Goal: Task Accomplishment & Management: Manage account settings

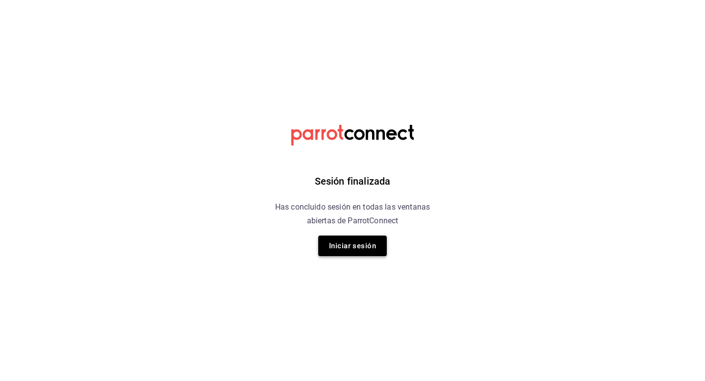
click at [358, 250] on button "Iniciar sesión" at bounding box center [352, 246] width 69 height 21
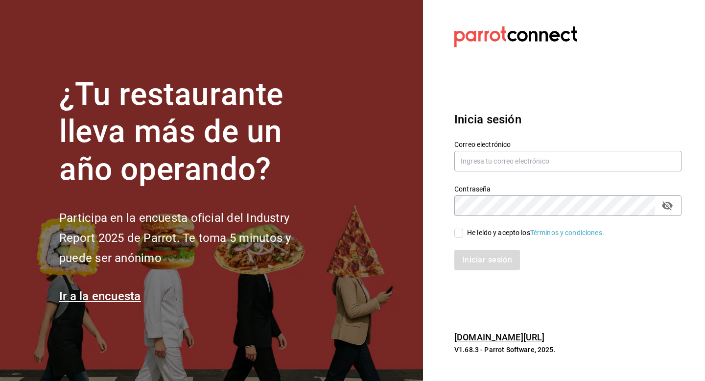
click at [484, 171] on div "Correo electrónico" at bounding box center [568, 156] width 227 height 33
click at [490, 158] on input "text" at bounding box center [568, 161] width 227 height 21
type input "[EMAIL_ADDRESS][DOMAIN_NAME]"
click at [465, 230] on span "He leído y acepto los Términos y condiciones." at bounding box center [533, 233] width 141 height 10
click at [463, 230] on input "He leído y acepto los Términos y condiciones." at bounding box center [459, 233] width 9 height 9
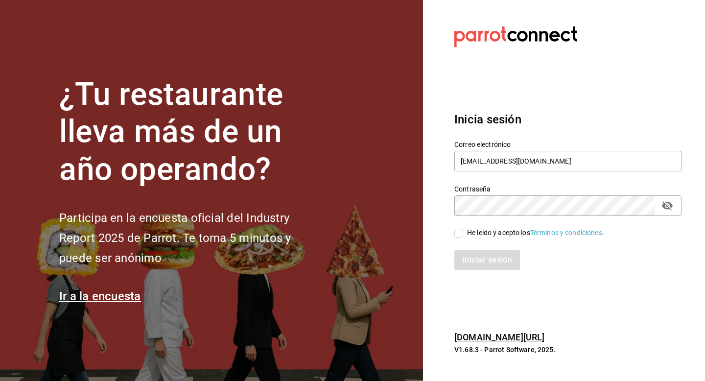
checkbox input "true"
click at [469, 258] on button "Iniciar sesión" at bounding box center [488, 260] width 67 height 21
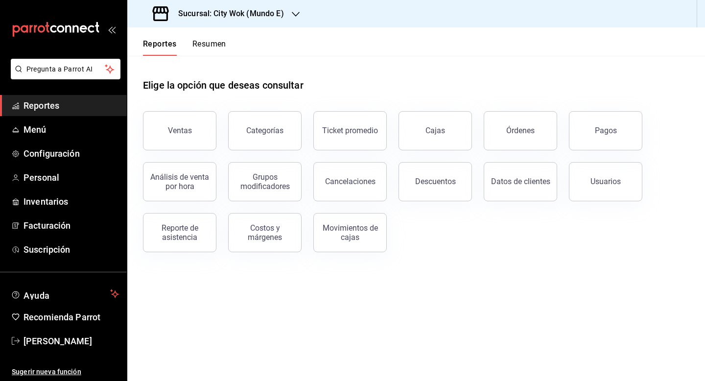
click at [206, 42] on button "Resumen" at bounding box center [210, 47] width 34 height 17
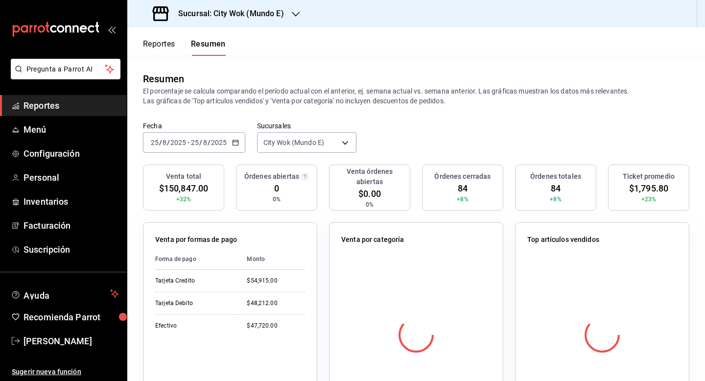
click at [267, 18] on h3 "Sucursal: City Wok (Mundo E)" at bounding box center [227, 14] width 114 height 12
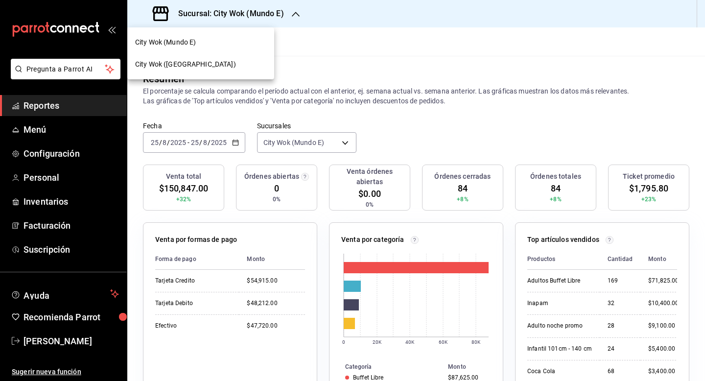
click at [210, 62] on div "City Wok (Tepeyac)" at bounding box center [200, 64] width 131 height 10
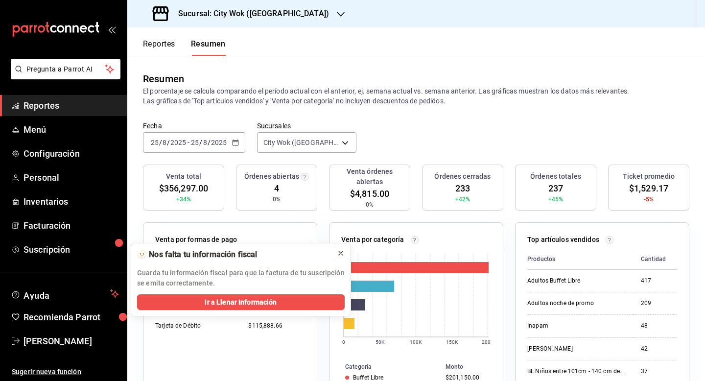
click at [338, 250] on icon at bounding box center [341, 253] width 8 height 8
